Goal: Task Accomplishment & Management: Use online tool/utility

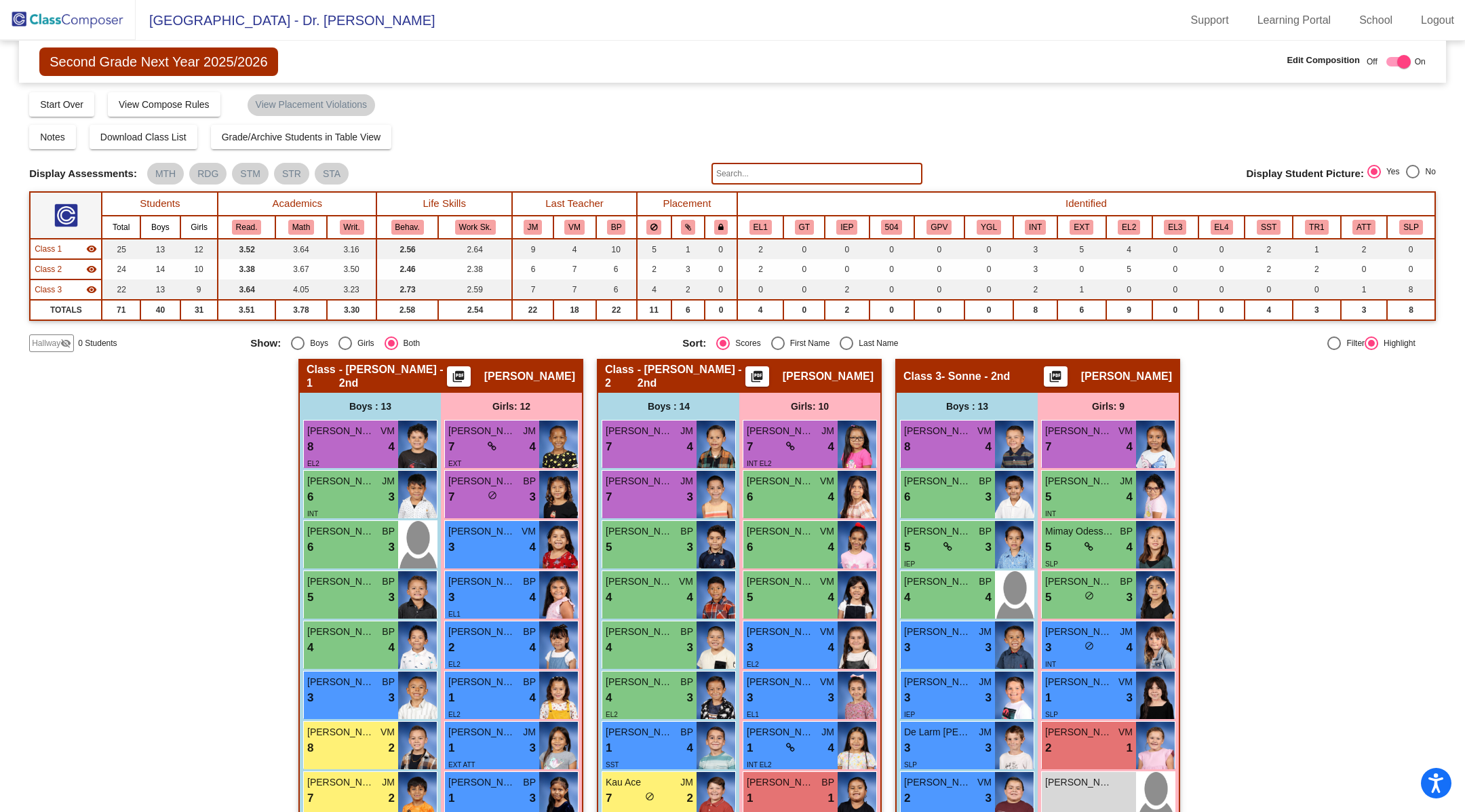
click at [87, 21] on img at bounding box center [67, 20] width 136 height 40
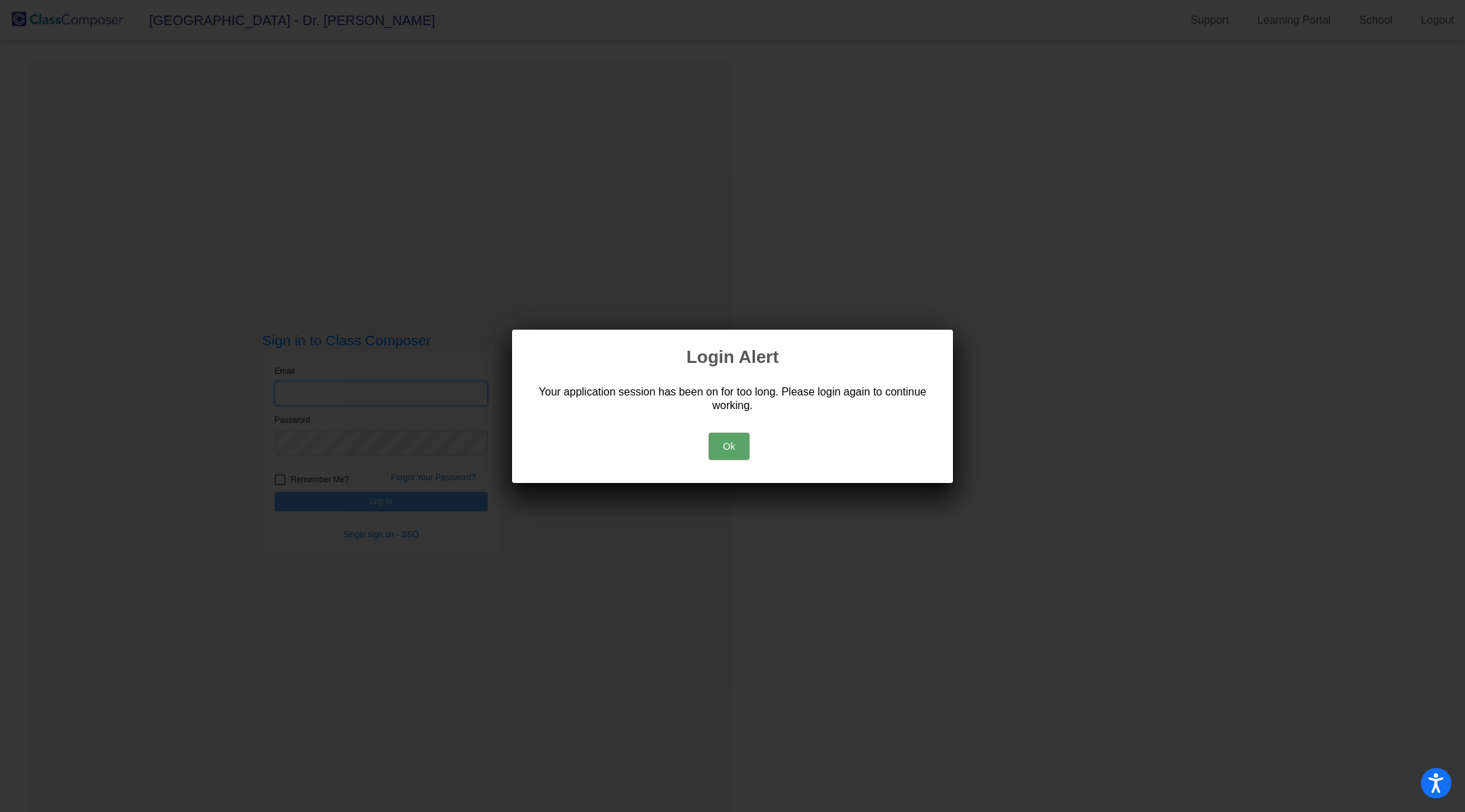
type input "[PERSON_NAME][EMAIL_ADDRESS][PERSON_NAME][DOMAIN_NAME]"
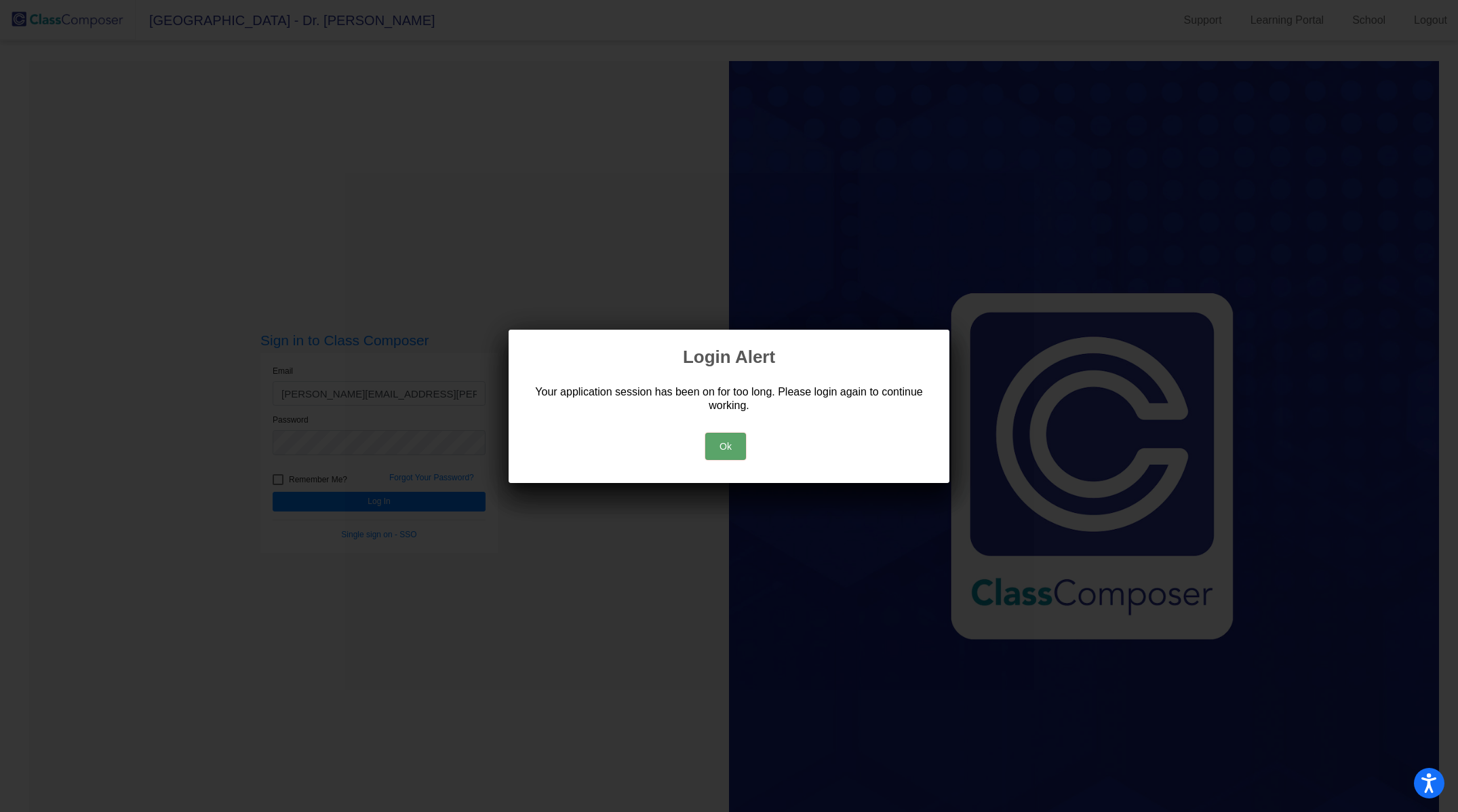
click at [731, 441] on button "Ok" at bounding box center [726, 446] width 40 height 27
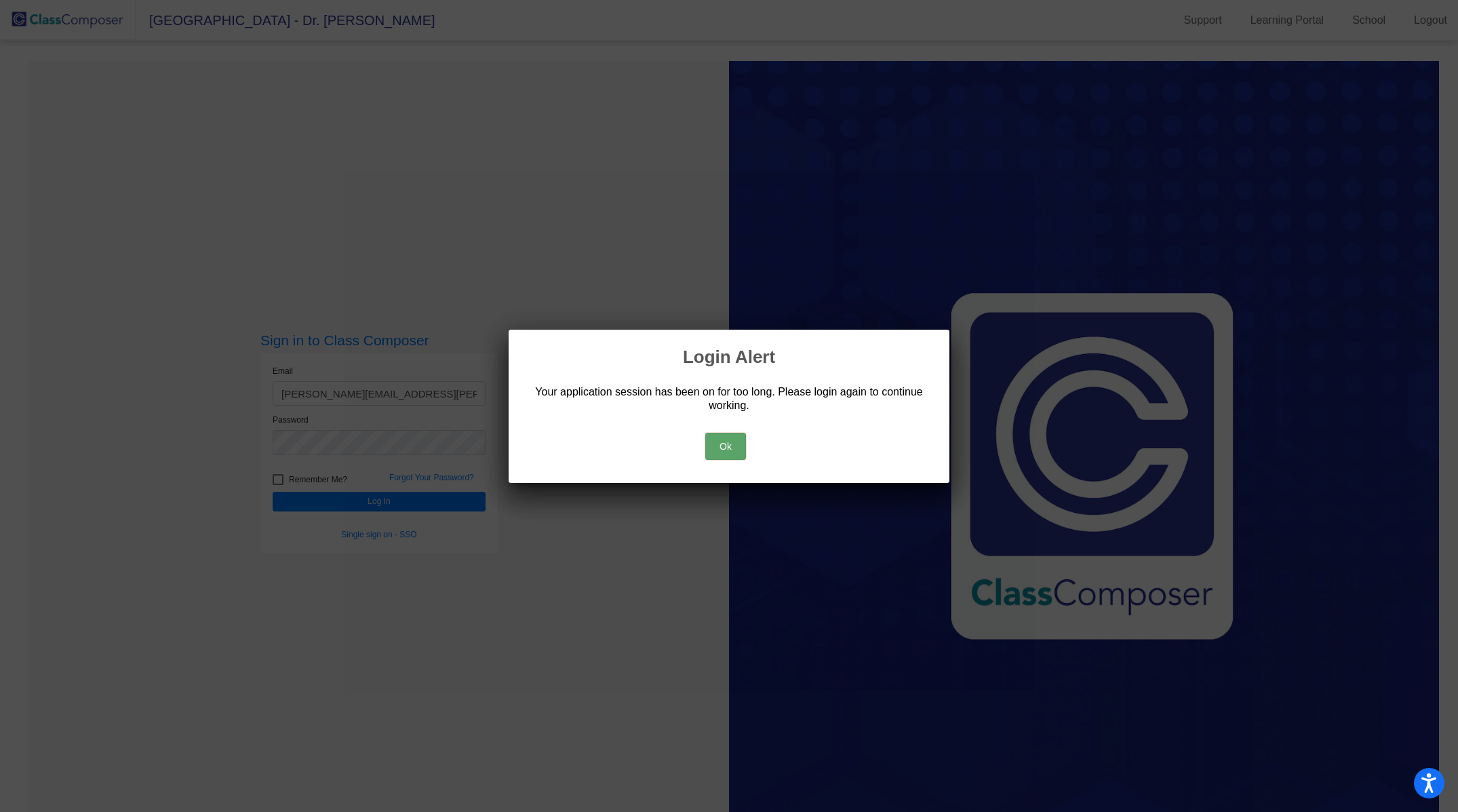
click at [731, 449] on button "Ok" at bounding box center [726, 446] width 40 height 27
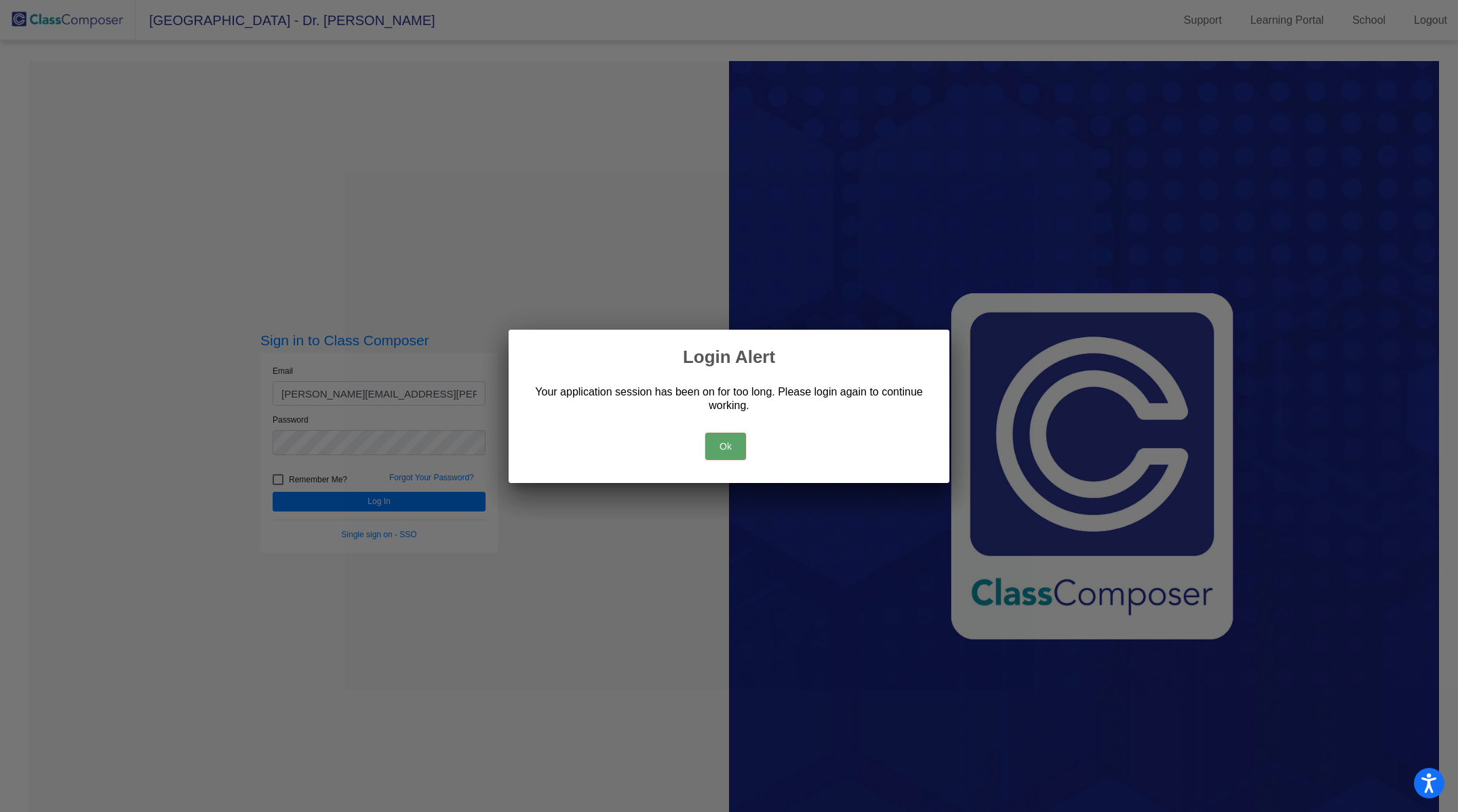
click at [731, 439] on button "Ok" at bounding box center [726, 446] width 40 height 27
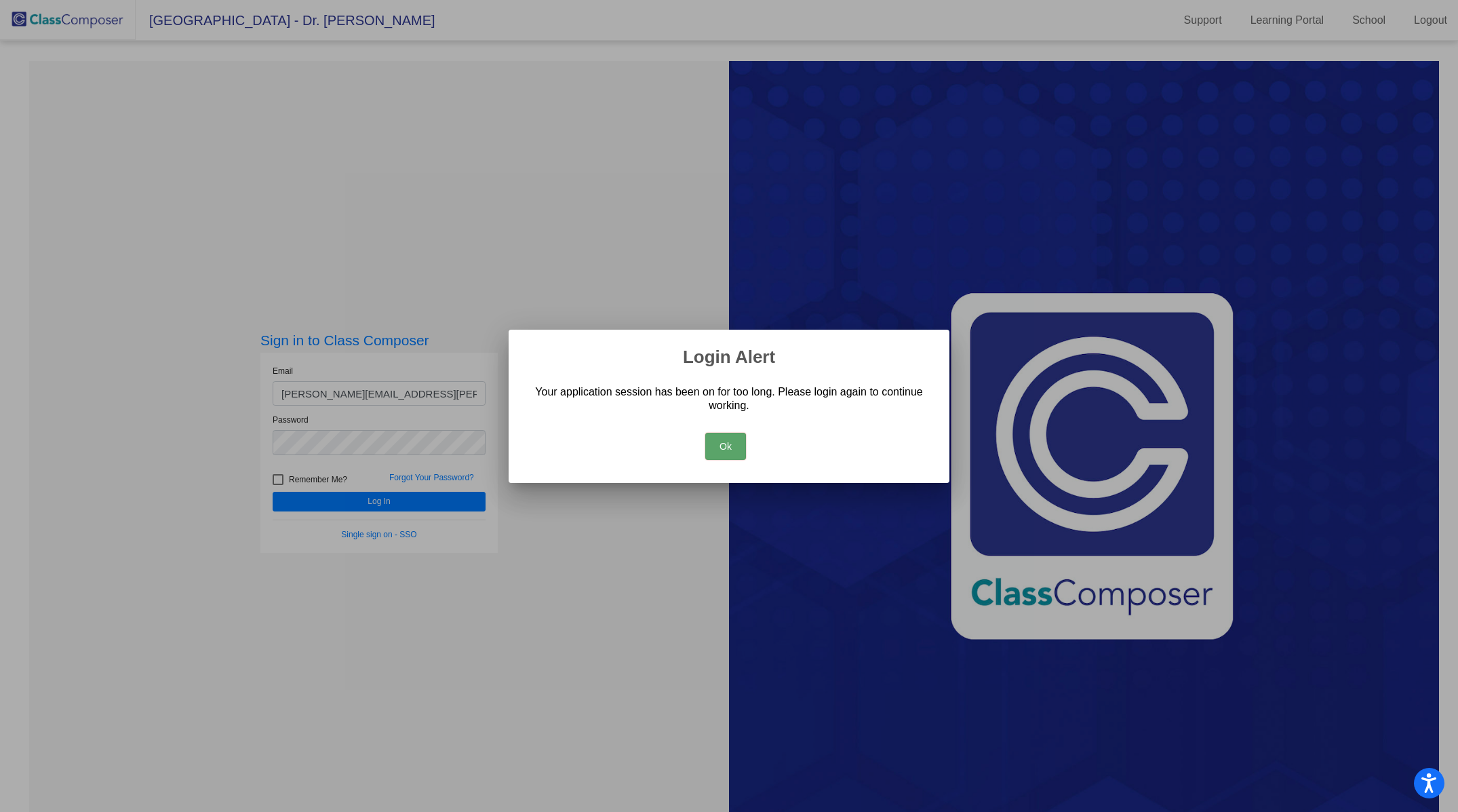
click at [713, 443] on button "Ok" at bounding box center [726, 446] width 40 height 27
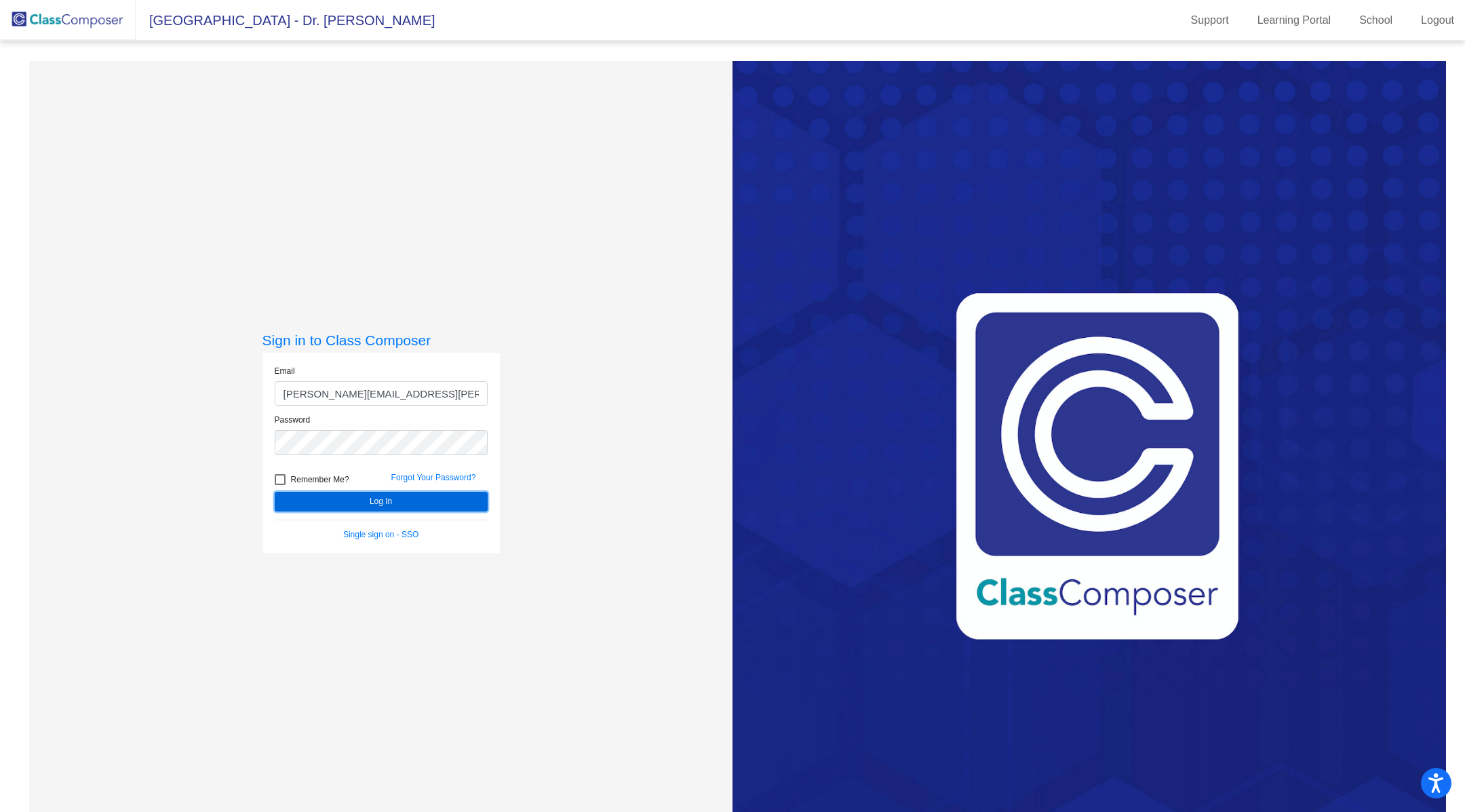
click at [413, 506] on button "Log In" at bounding box center [381, 501] width 213 height 19
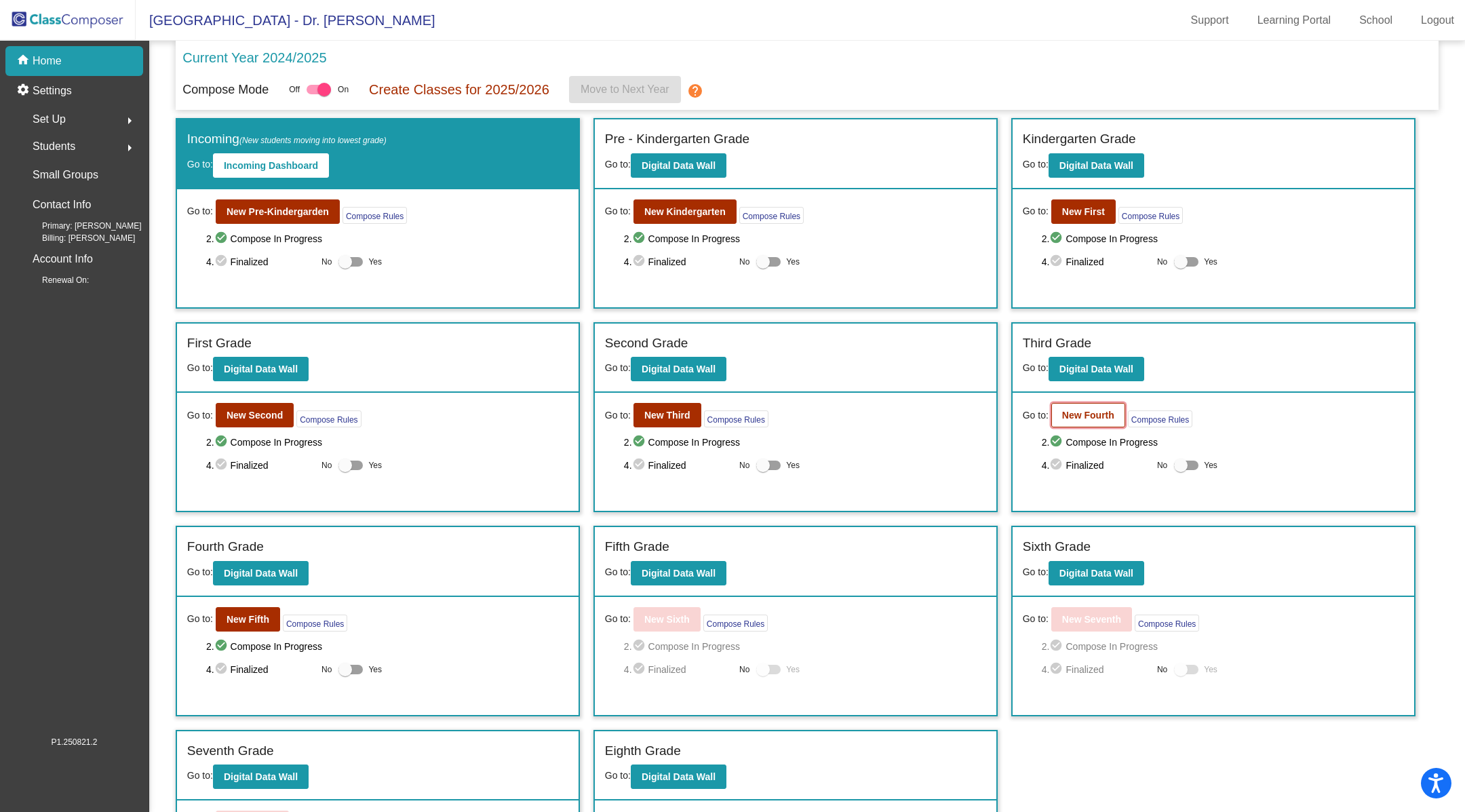
click at [1089, 414] on b "New Fourth" at bounding box center [1088, 415] width 52 height 11
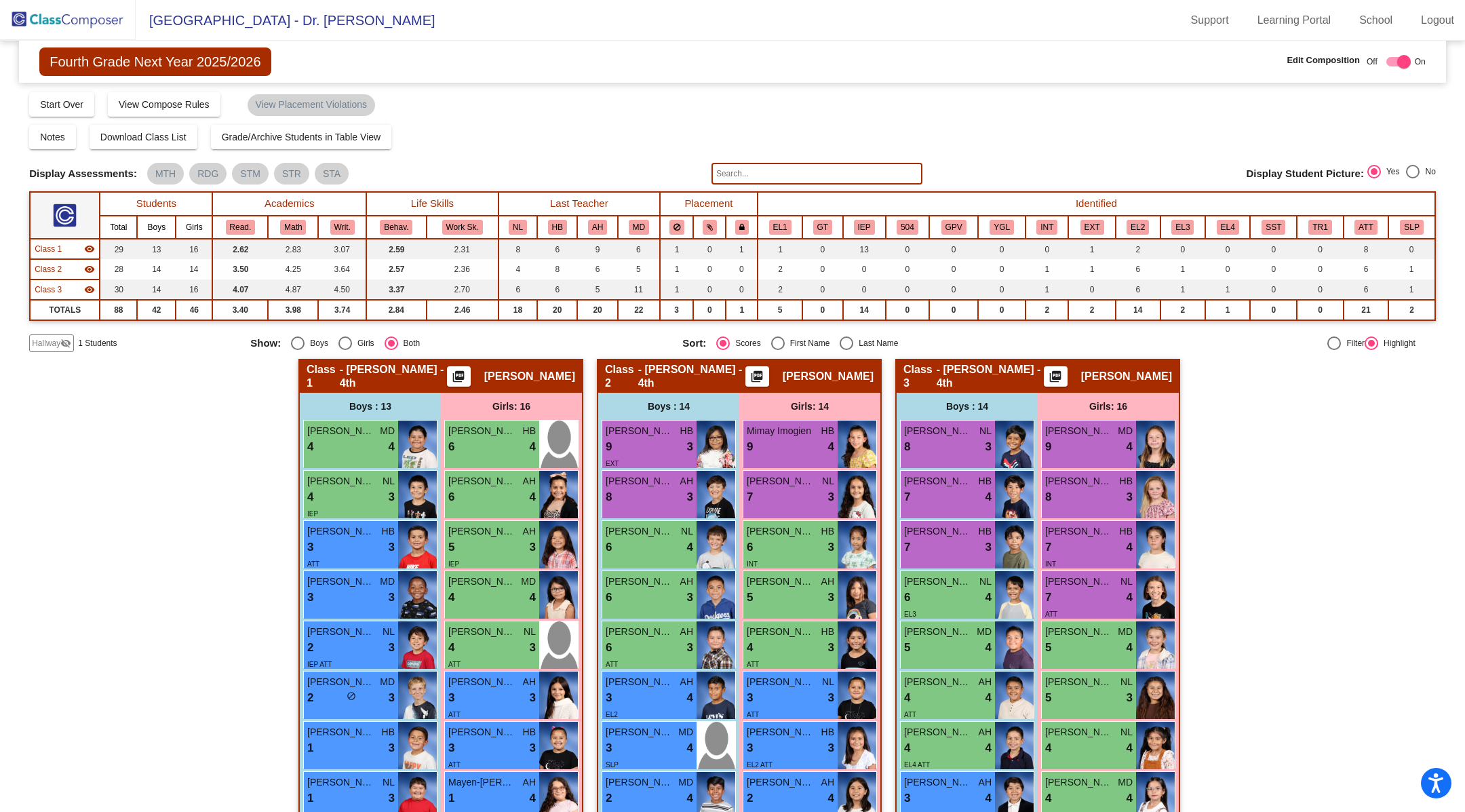
click at [860, 212] on th "Identified" at bounding box center [1097, 203] width 678 height 24
click at [862, 225] on button "IEP" at bounding box center [864, 226] width 21 height 15
